Goal: Transaction & Acquisition: Purchase product/service

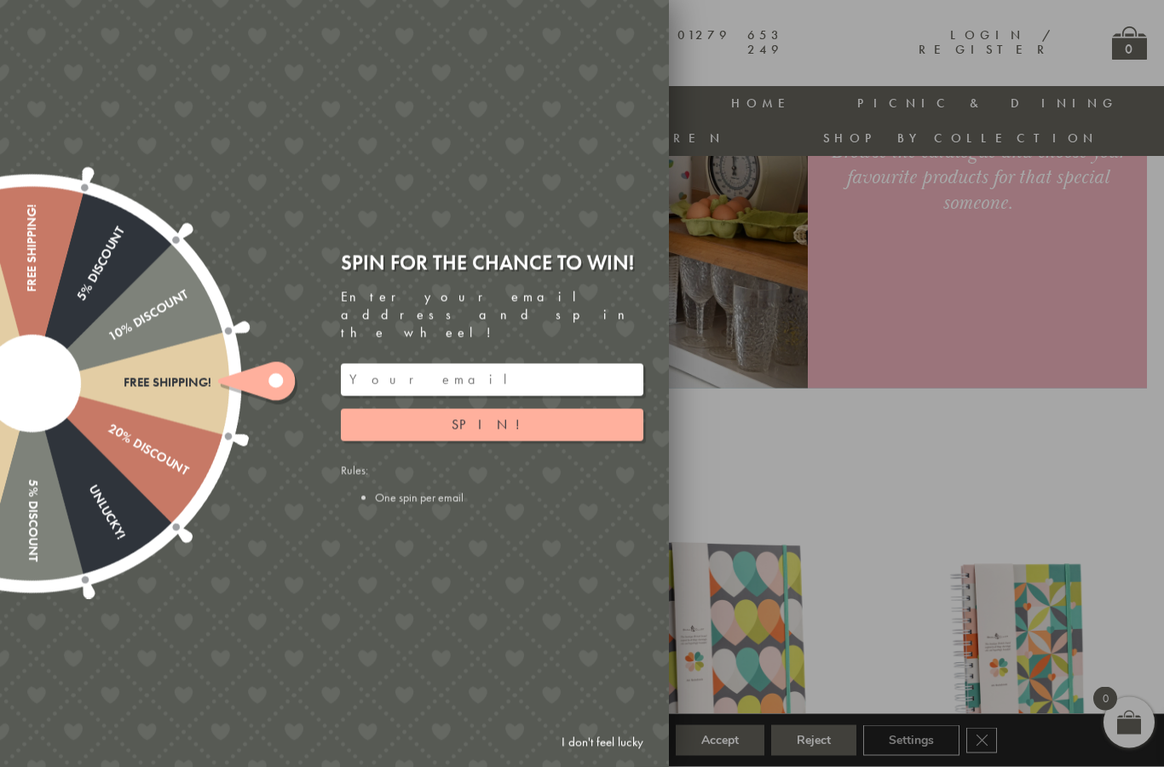
scroll to position [324, 0]
click at [516, 395] on input "email" at bounding box center [492, 380] width 302 height 32
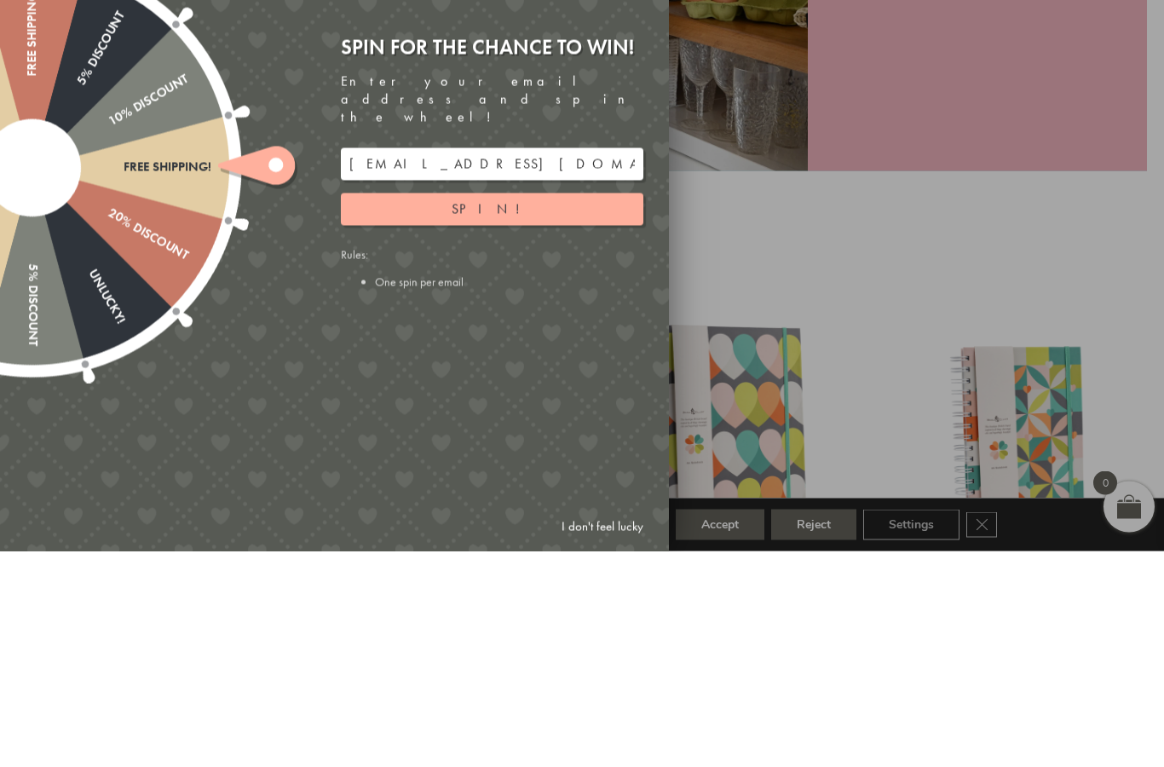
scroll to position [539, 0]
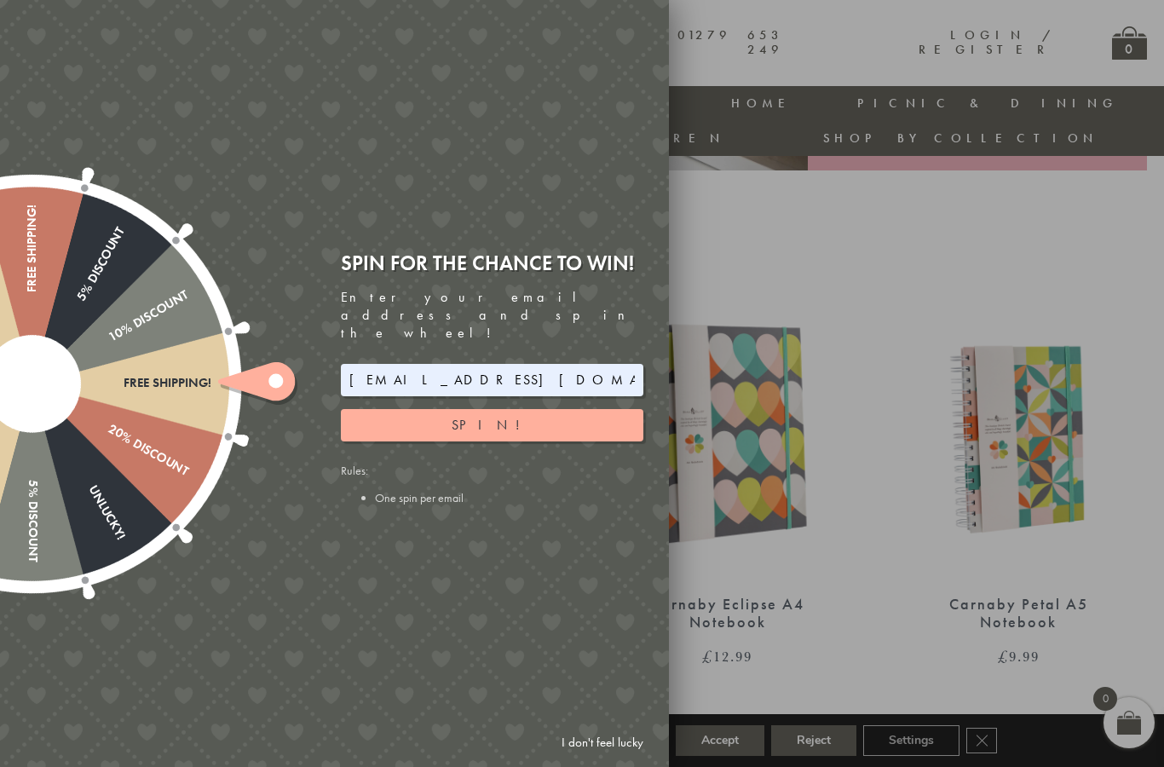
click at [519, 441] on button "Spin!" at bounding box center [492, 425] width 302 height 32
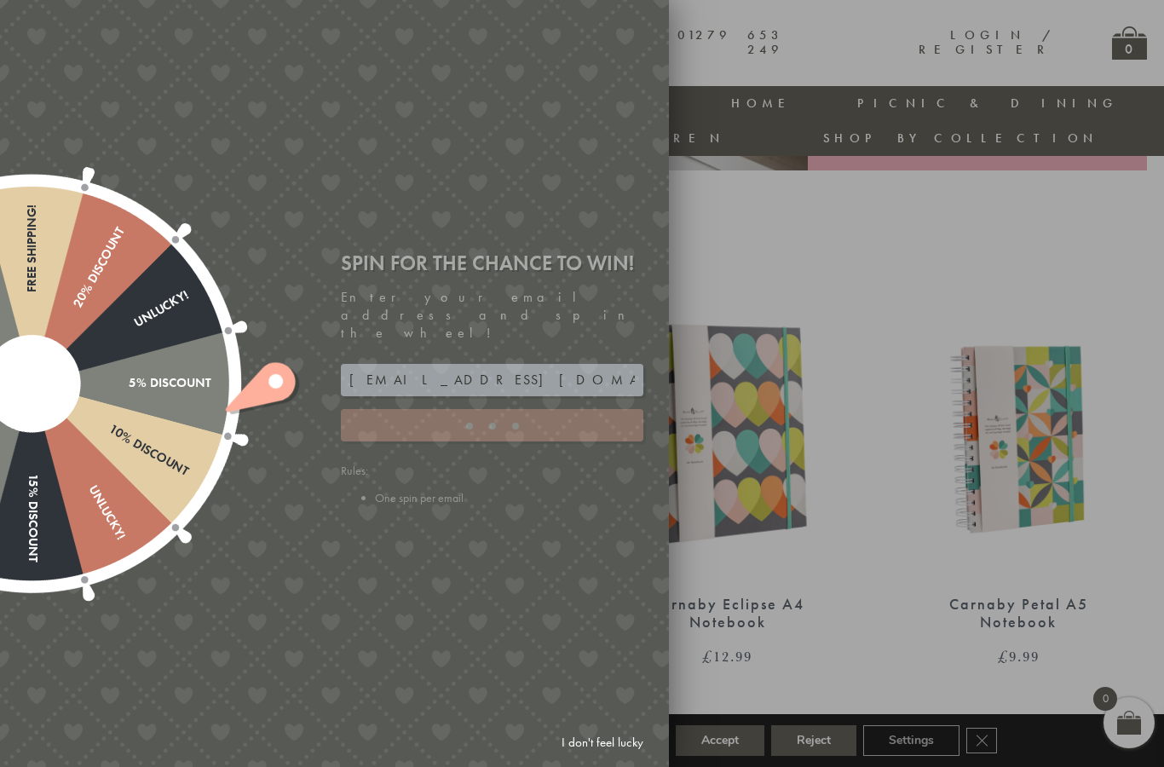
type input "886PH4TT"
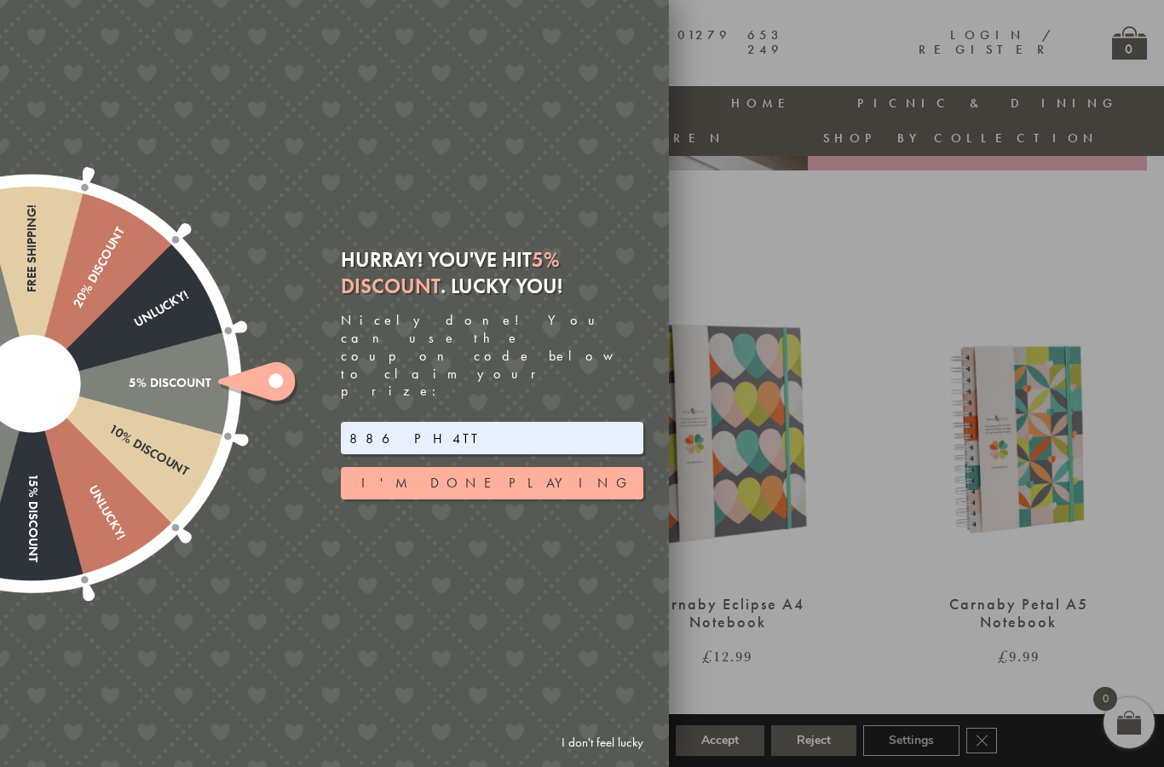
click at [412, 487] on button "I'm done playing" at bounding box center [492, 483] width 302 height 32
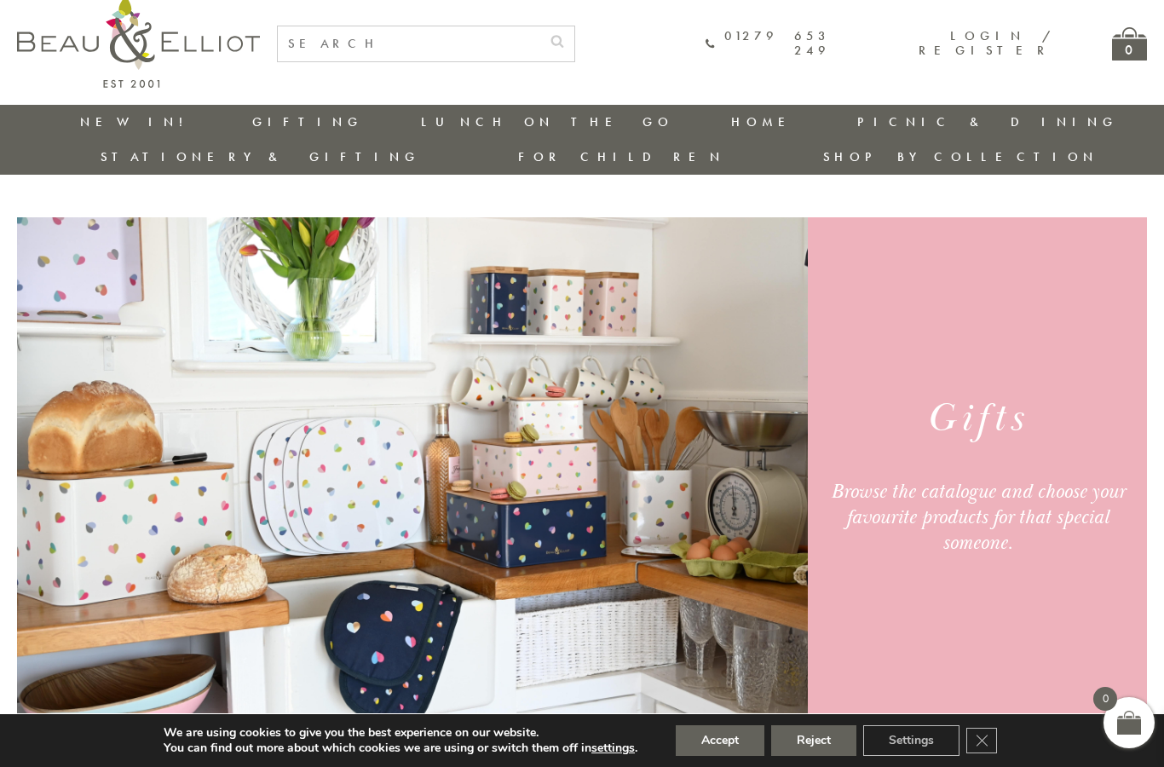
scroll to position [0, 0]
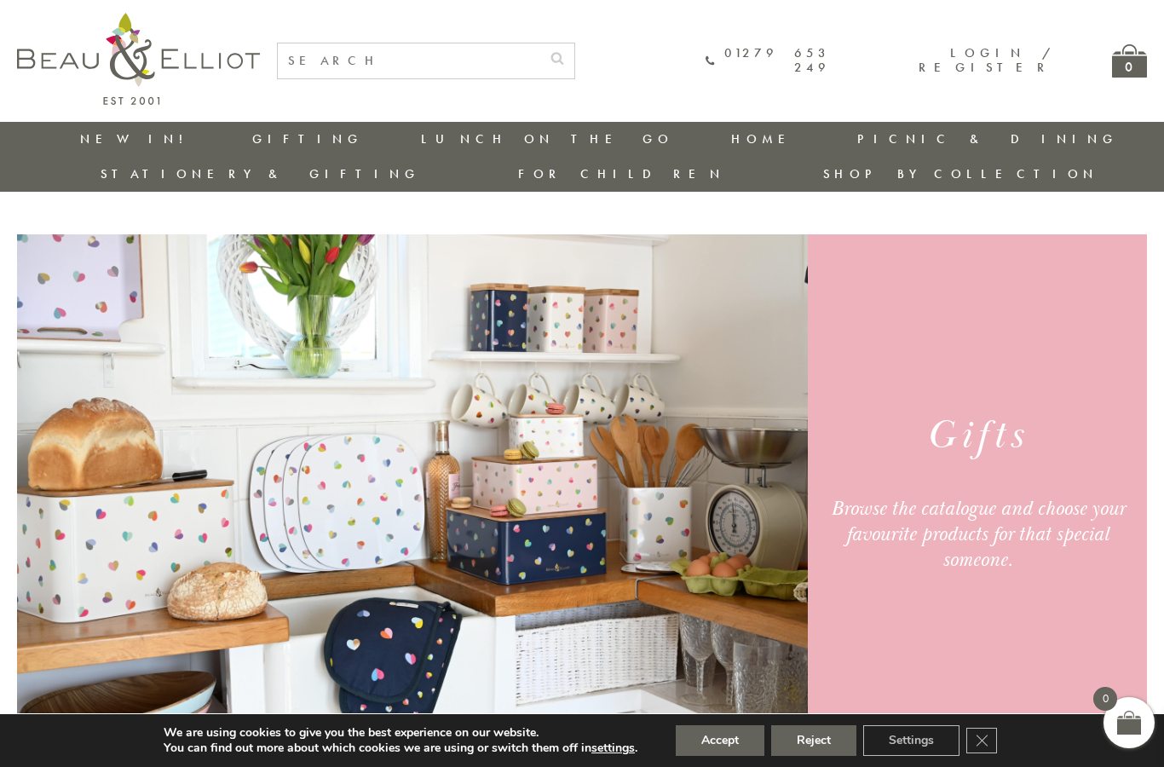
click at [369, 62] on input "text" at bounding box center [409, 60] width 262 height 35
type input "Tin"
click at [574, 55] on button "submit" at bounding box center [557, 56] width 34 height 27
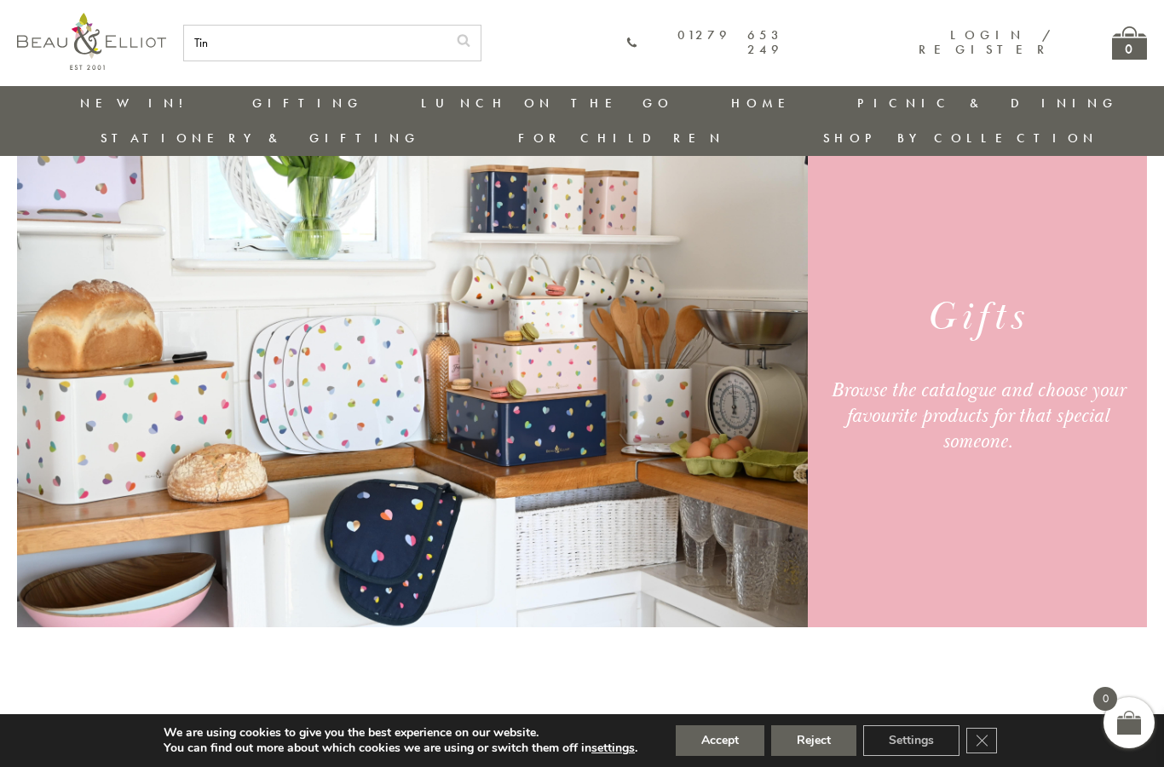
scroll to position [86, 0]
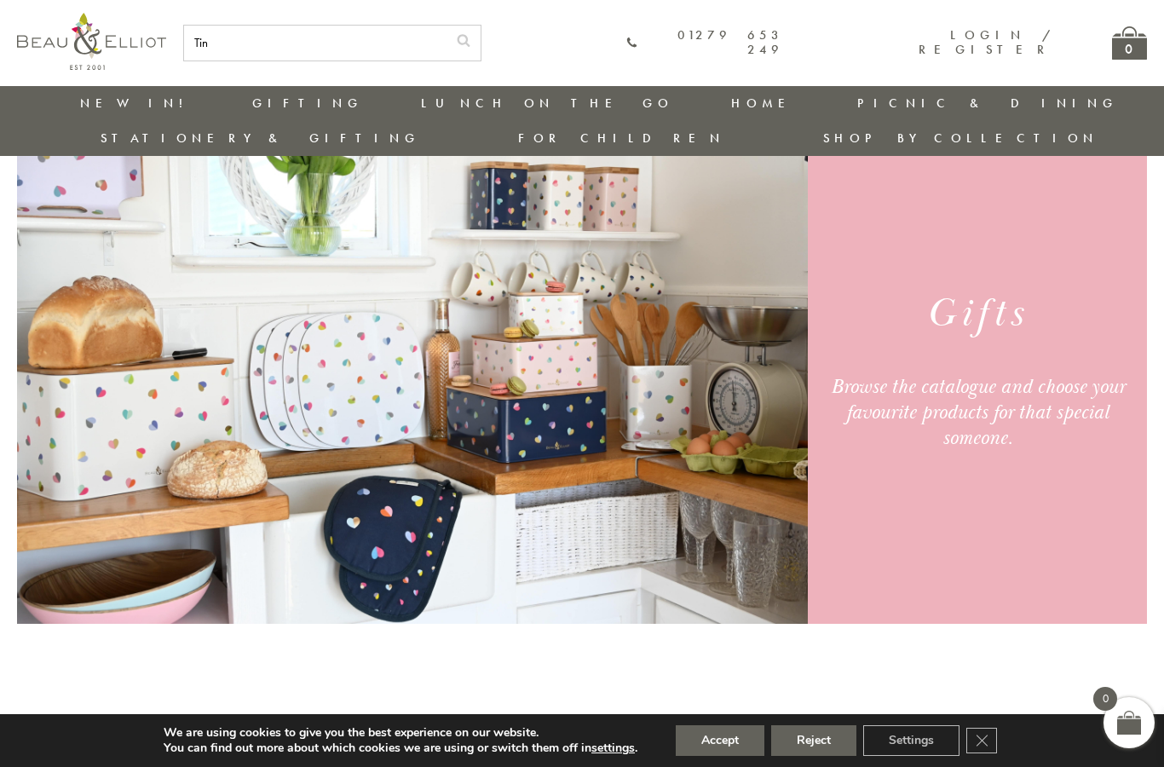
click at [953, 300] on h1 "Gifts" at bounding box center [977, 314] width 305 height 52
click at [152, 391] on img at bounding box center [412, 367] width 791 height 511
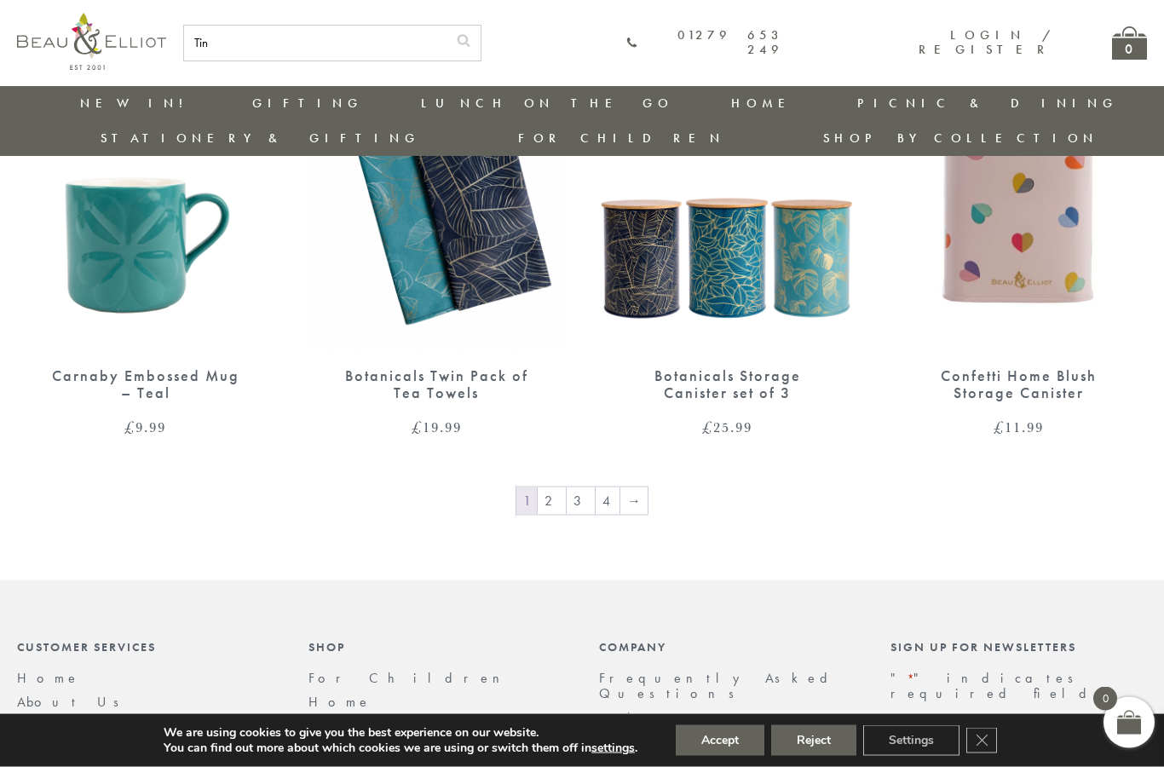
scroll to position [2712, 0]
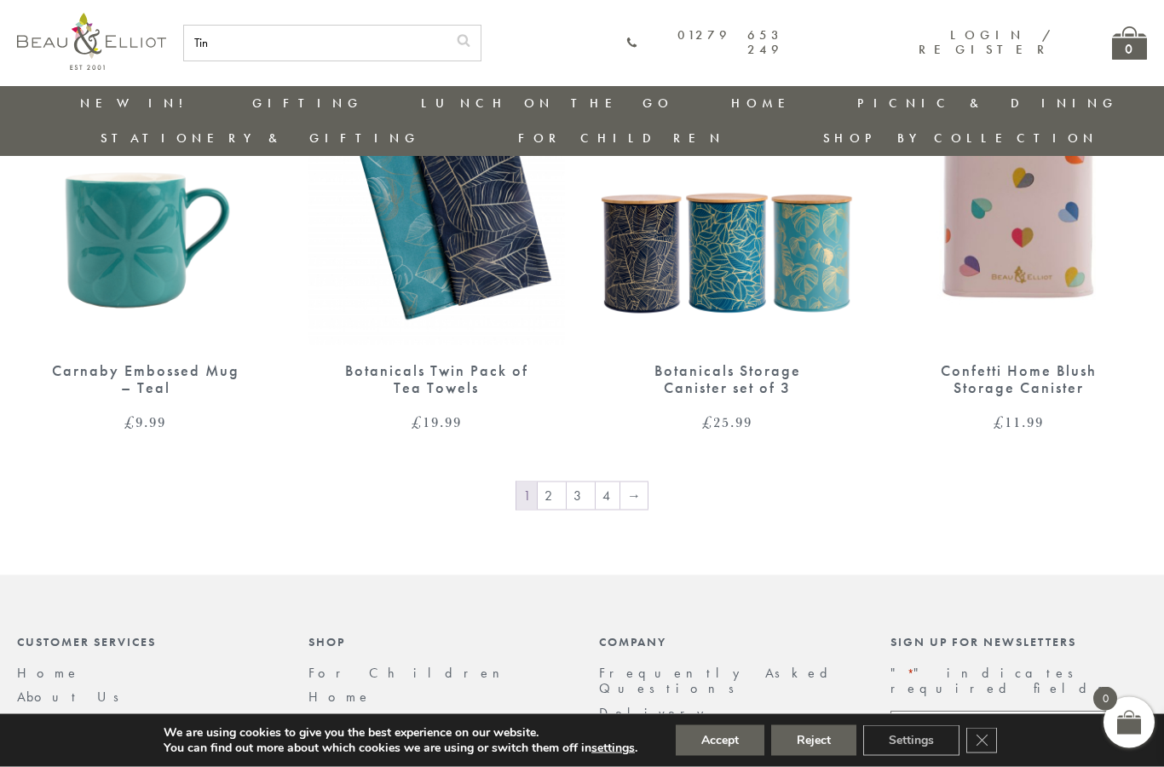
click at [633, 482] on link "→" at bounding box center [633, 495] width 27 height 27
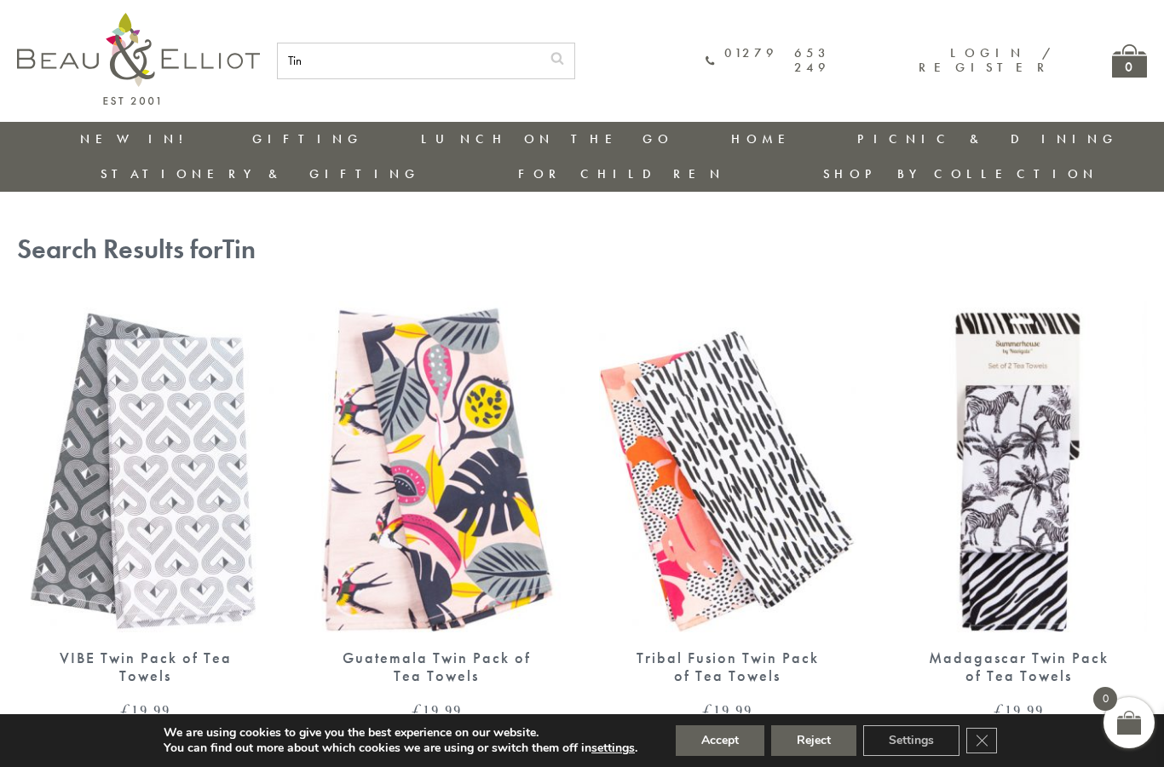
click at [412, 61] on input "Tin" at bounding box center [409, 60] width 262 height 35
type input "T"
click at [344, 69] on input "text" at bounding box center [409, 60] width 262 height 35
type input "Biscuit"
click at [574, 55] on button "submit" at bounding box center [557, 56] width 34 height 27
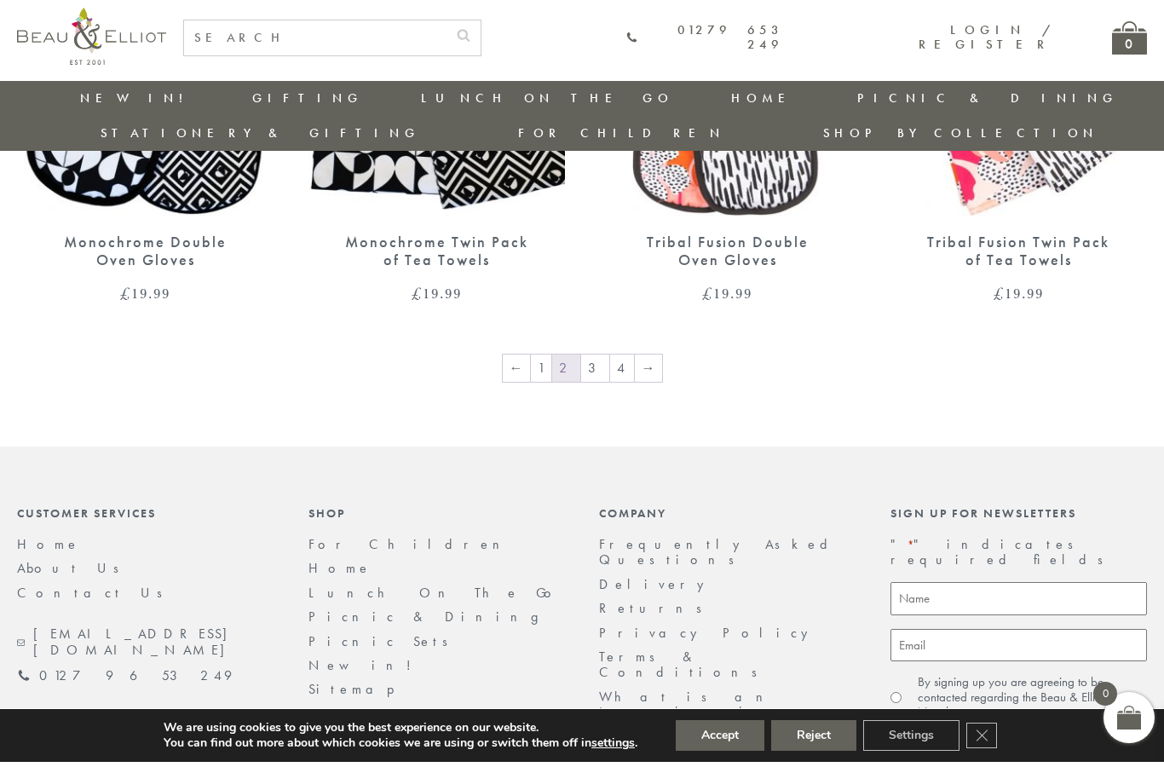
scroll to position [2886, 0]
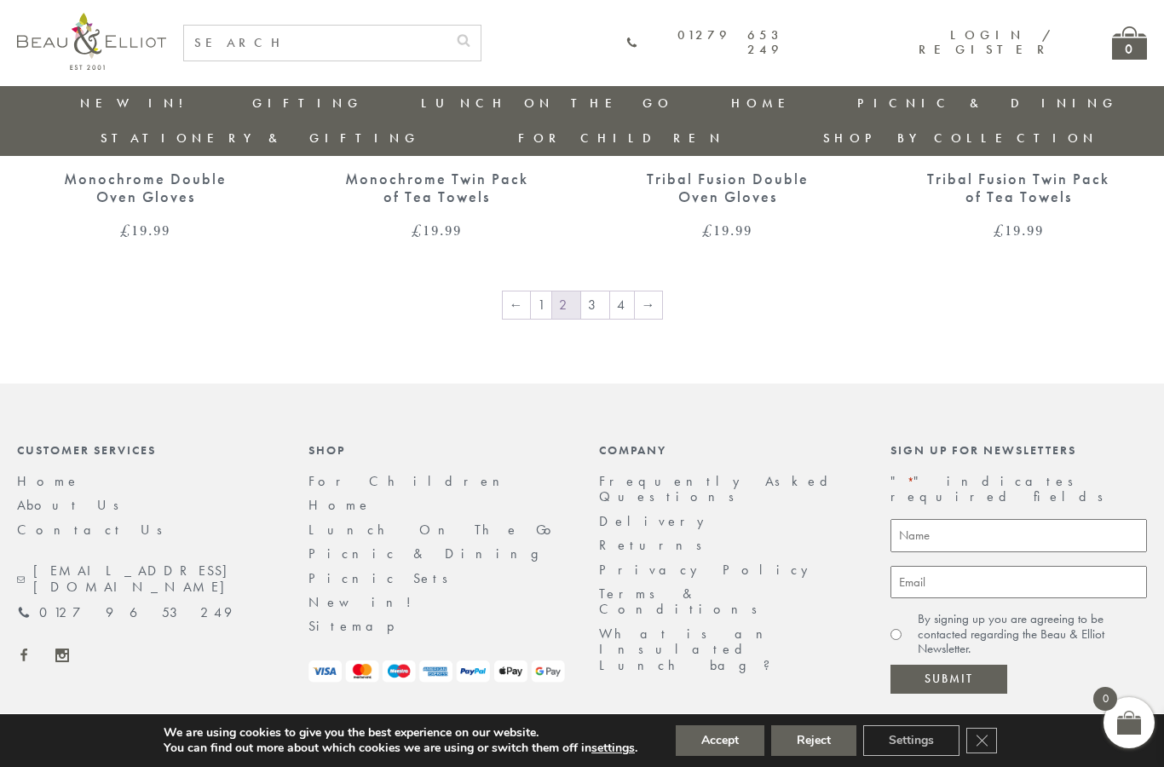
click at [654, 291] on link "→" at bounding box center [648, 304] width 27 height 27
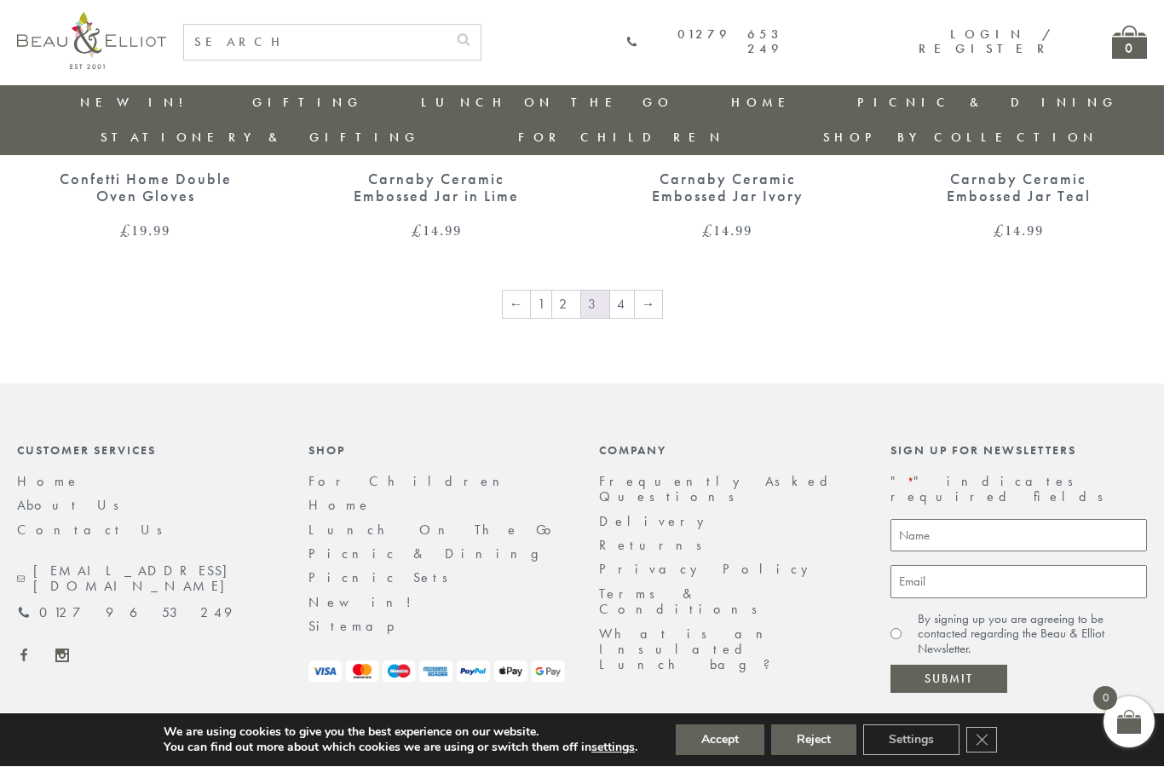
scroll to position [2839, 1]
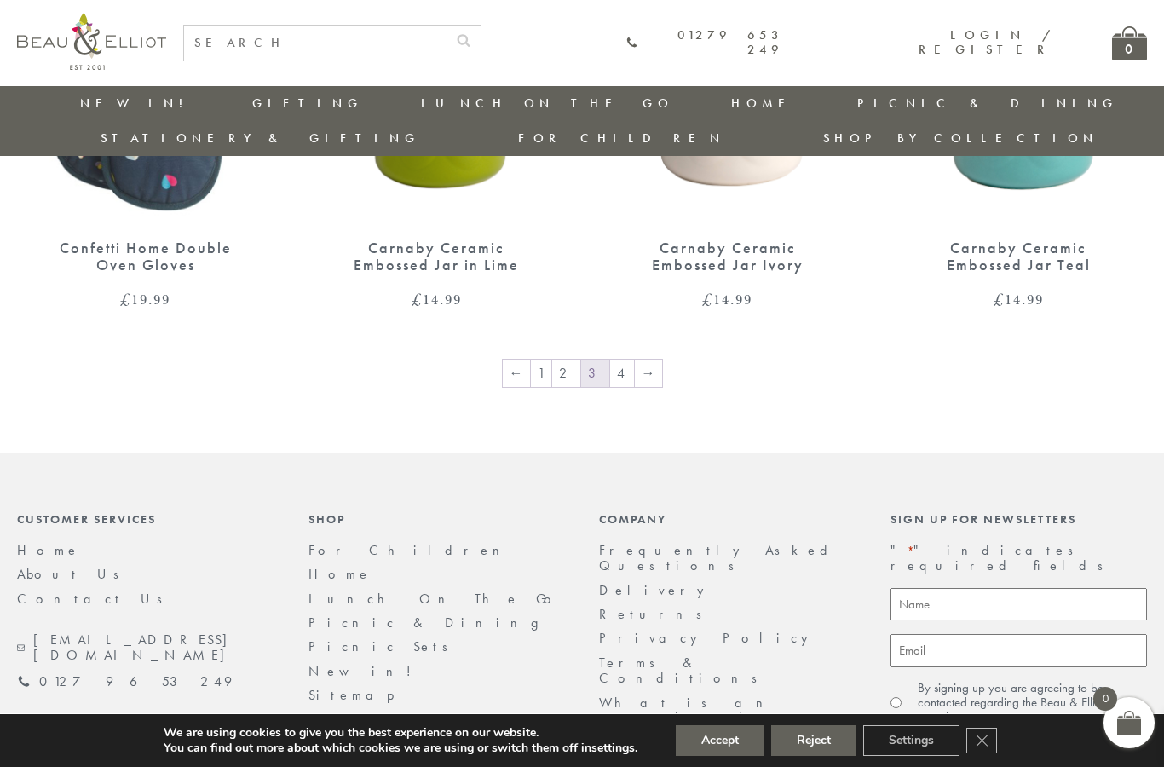
click at [640, 360] on link "→" at bounding box center [648, 373] width 27 height 27
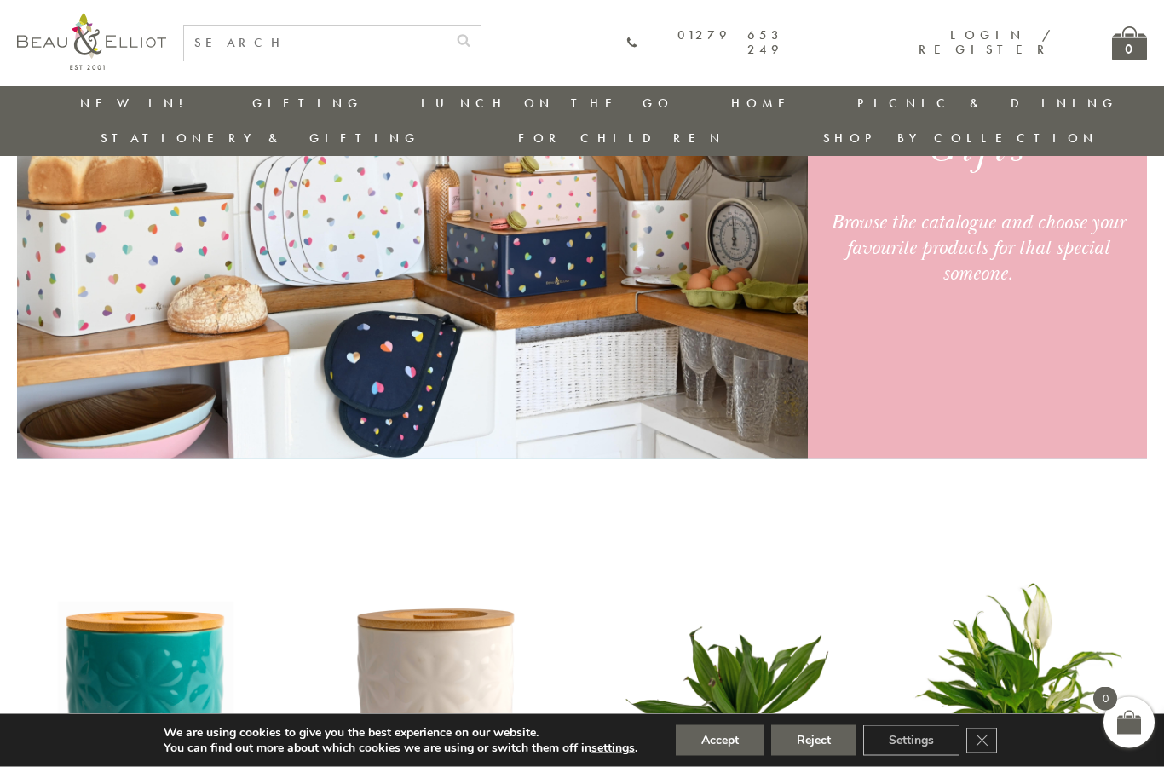
scroll to position [108, 0]
